Goal: Check status

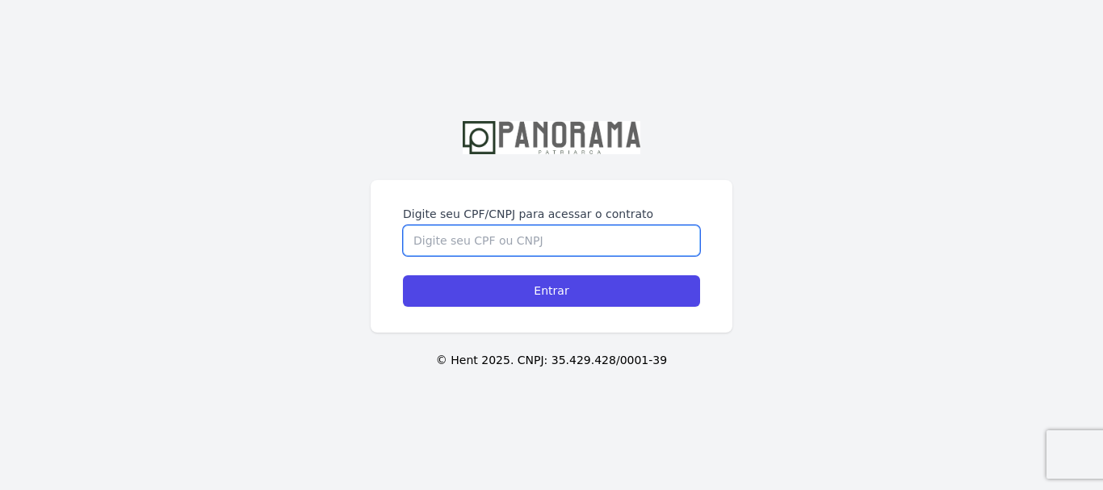
click at [458, 243] on input "Digite seu CPF/CNPJ para acessar o contrato" at bounding box center [551, 240] width 297 height 31
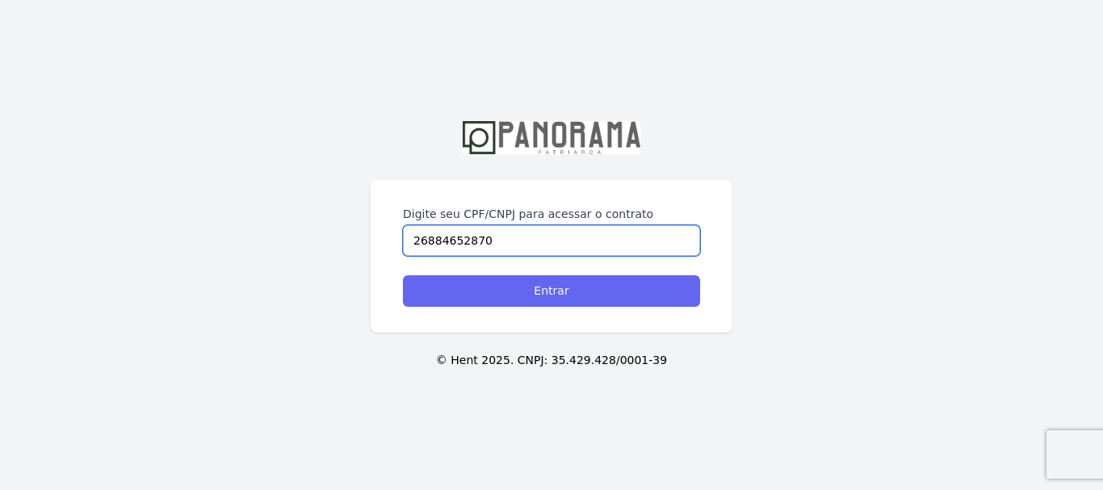
type input "26884652870"
click at [567, 294] on input "Entrar" at bounding box center [551, 290] width 297 height 31
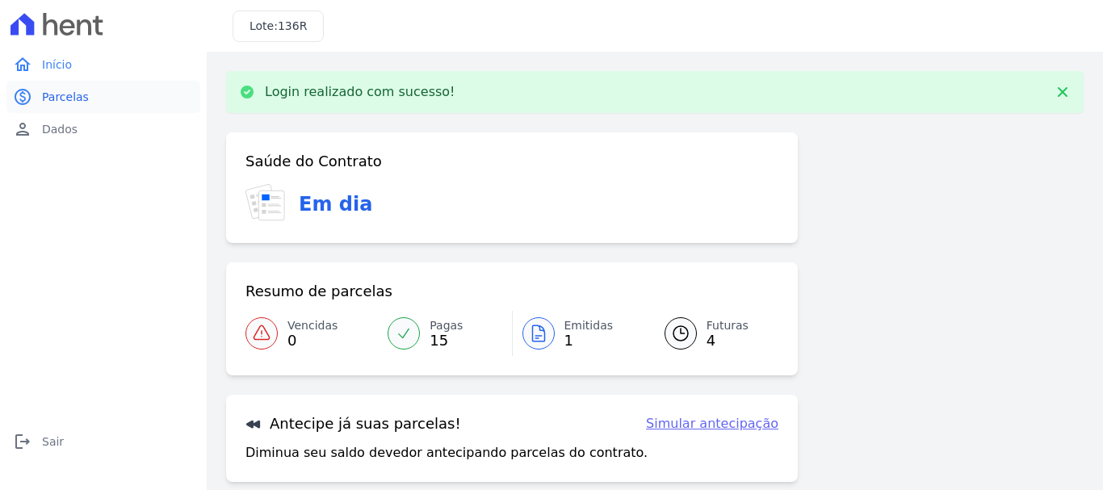
click at [87, 94] on link "paid Parcelas" at bounding box center [103, 97] width 194 height 32
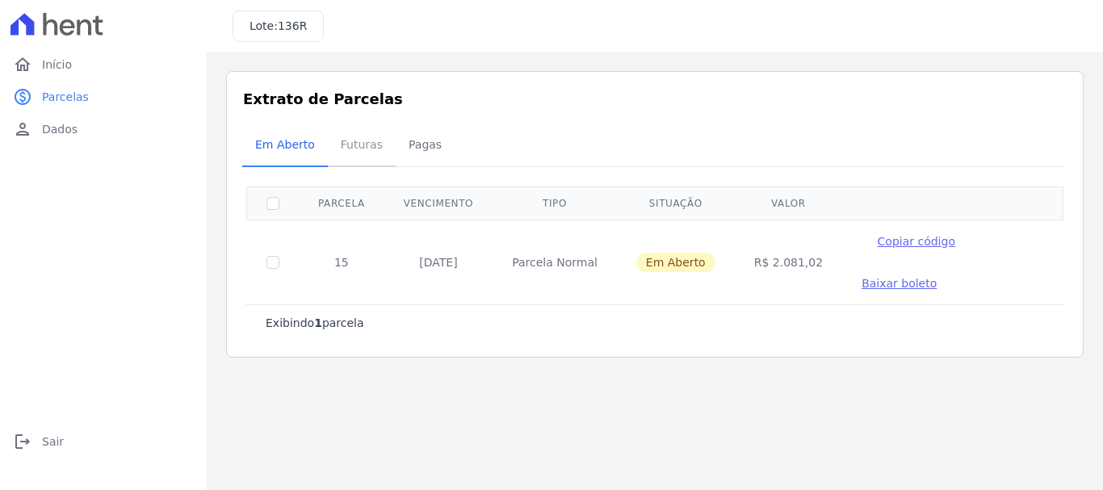
click at [348, 144] on span "Futuras" at bounding box center [361, 144] width 61 height 32
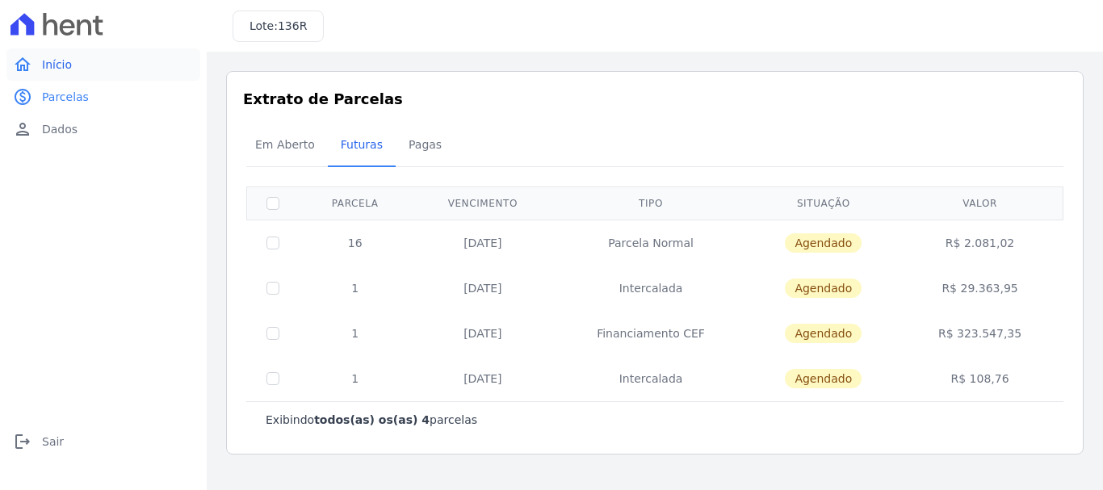
click at [69, 61] on span "Início" at bounding box center [57, 64] width 30 height 16
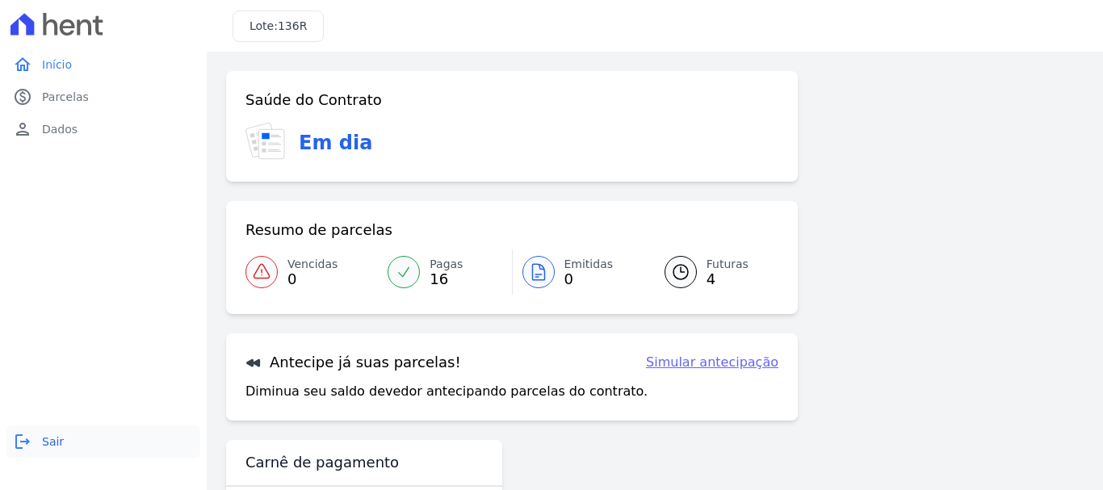
click at [48, 439] on span "Sair" at bounding box center [53, 441] width 22 height 16
